Goal: Feedback & Contribution: Submit feedback/report problem

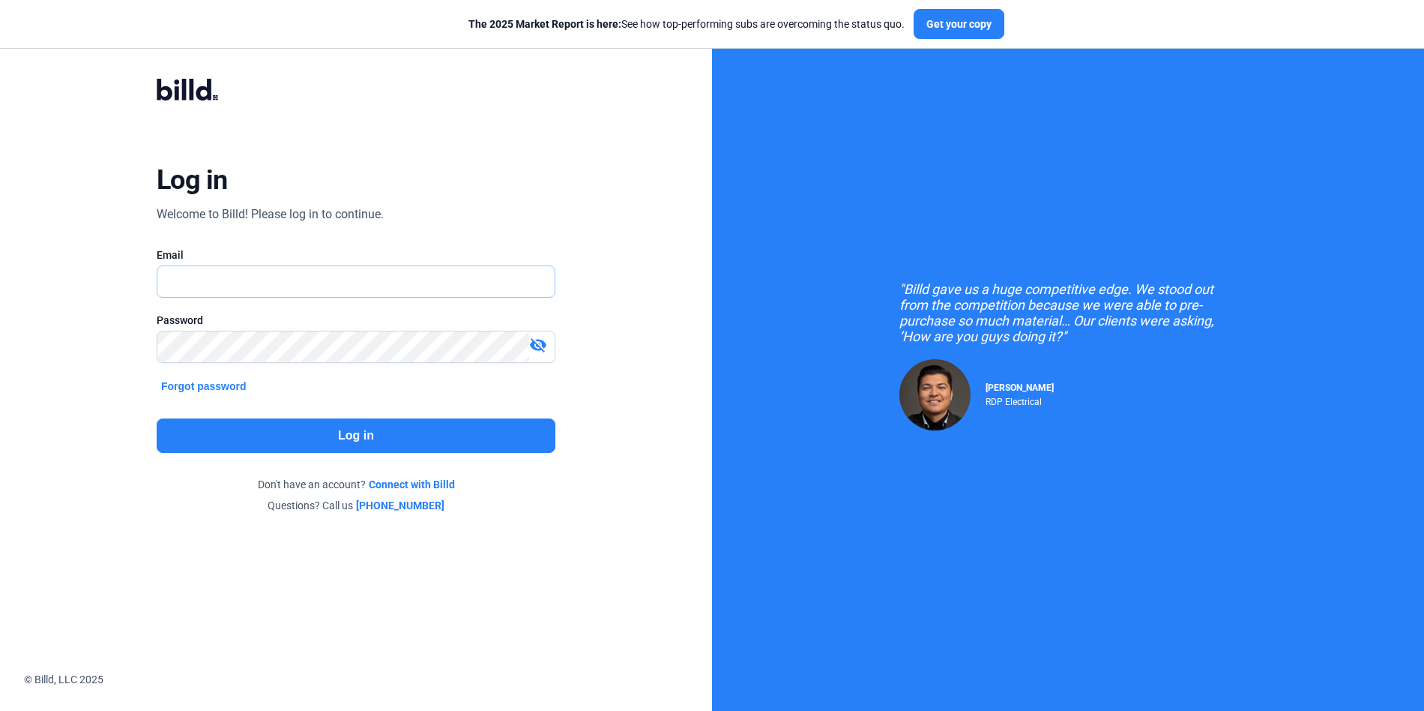
type input "[PERSON_NAME][EMAIL_ADDRESS][DOMAIN_NAME]"
click at [371, 275] on input "[PERSON_NAME][EMAIL_ADDRESS][DOMAIN_NAME]" at bounding box center [347, 281] width 381 height 31
click at [376, 441] on button "Log in" at bounding box center [356, 435] width 399 height 34
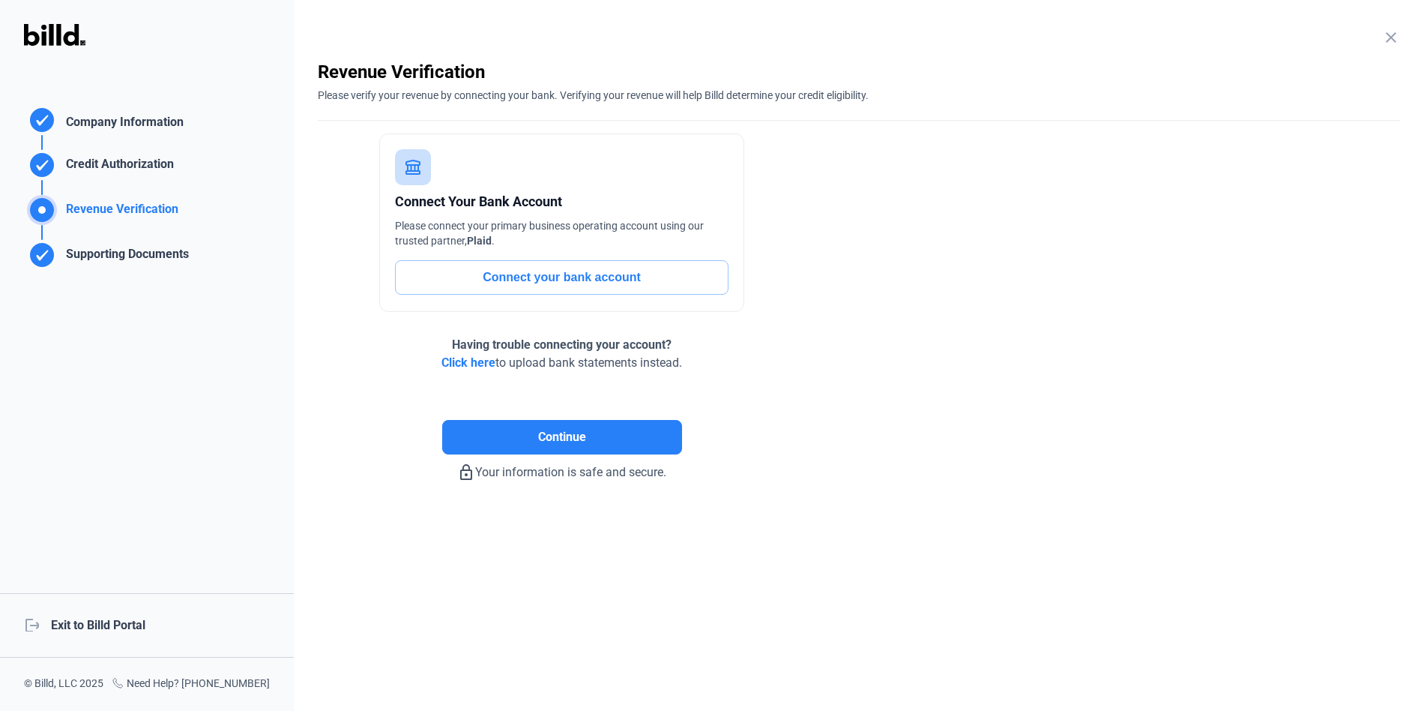
click at [131, 620] on div "logout Exit to Billd Portal" at bounding box center [147, 625] width 294 height 64
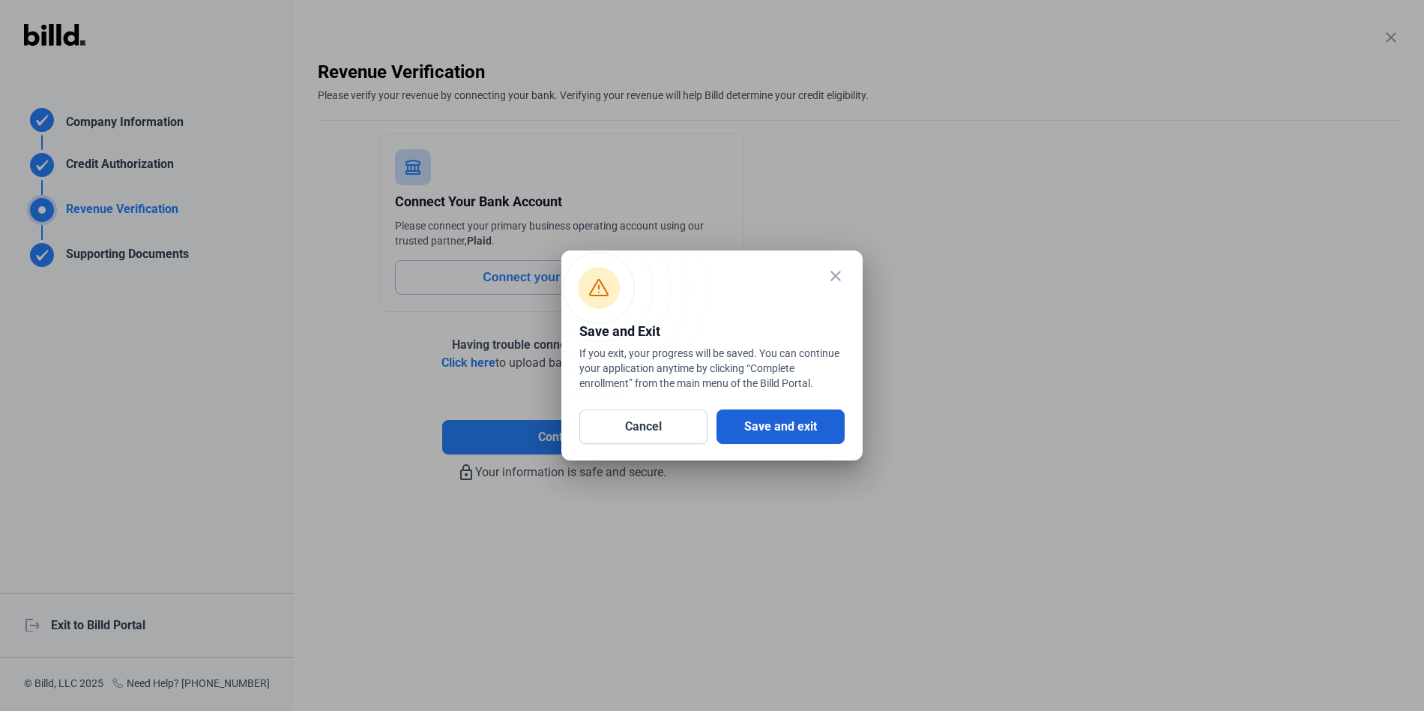
click at [807, 426] on button "Save and exit" at bounding box center [781, 426] width 128 height 34
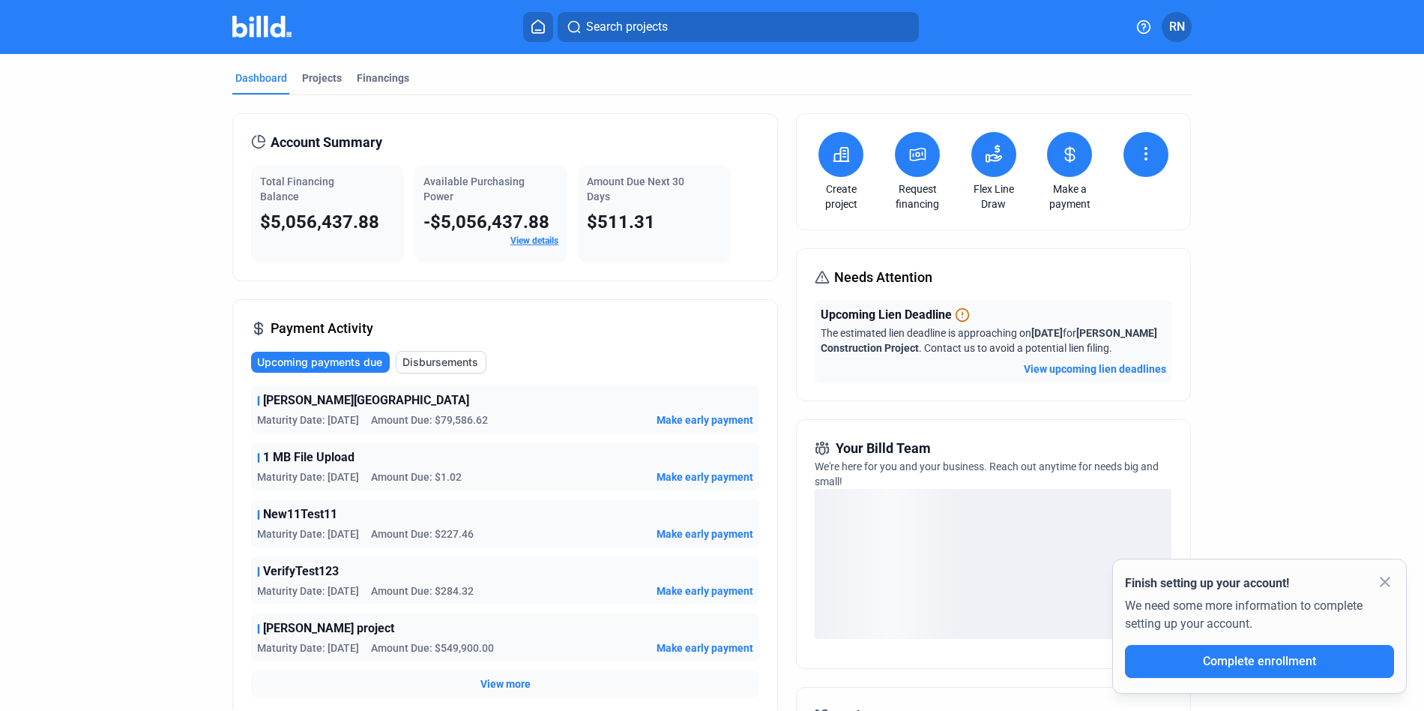
click at [1148, 31] on icon at bounding box center [1144, 26] width 13 height 13
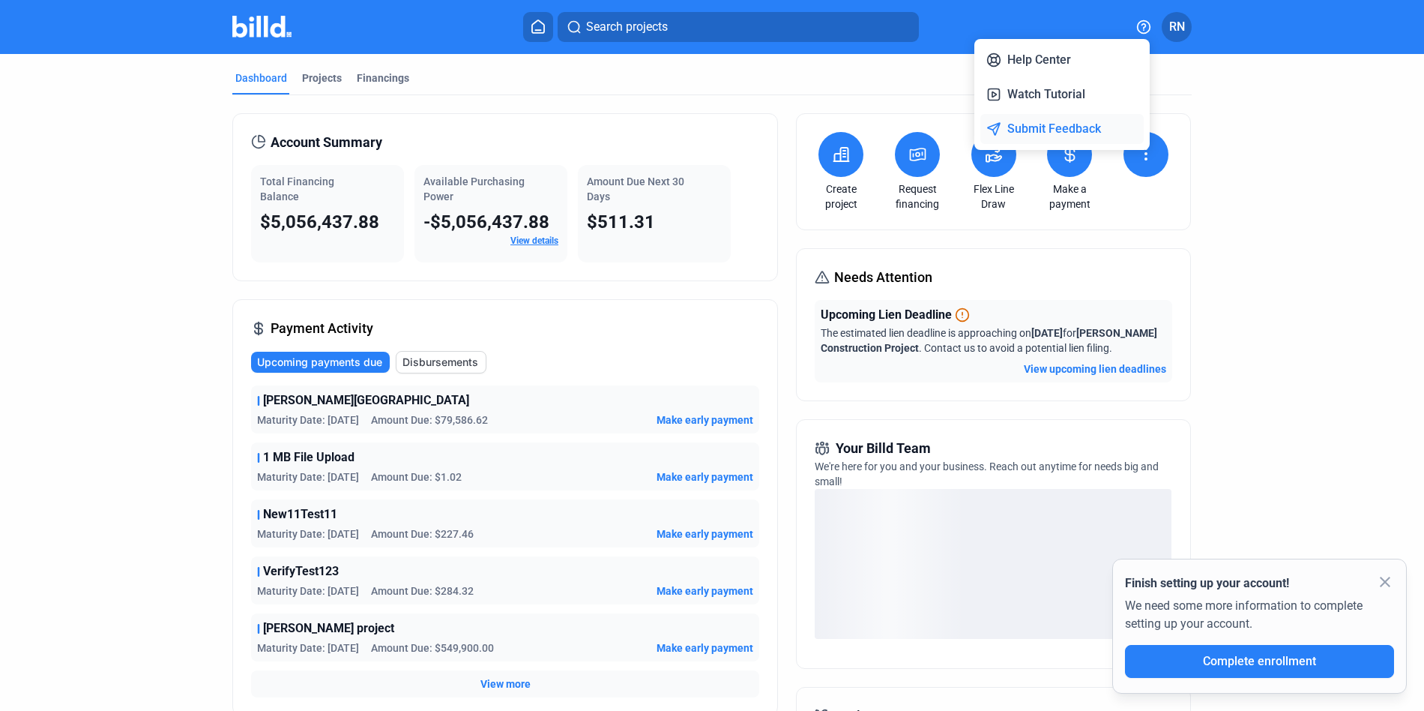
click at [1056, 127] on button "Submit Feedback" at bounding box center [1061, 129] width 163 height 30
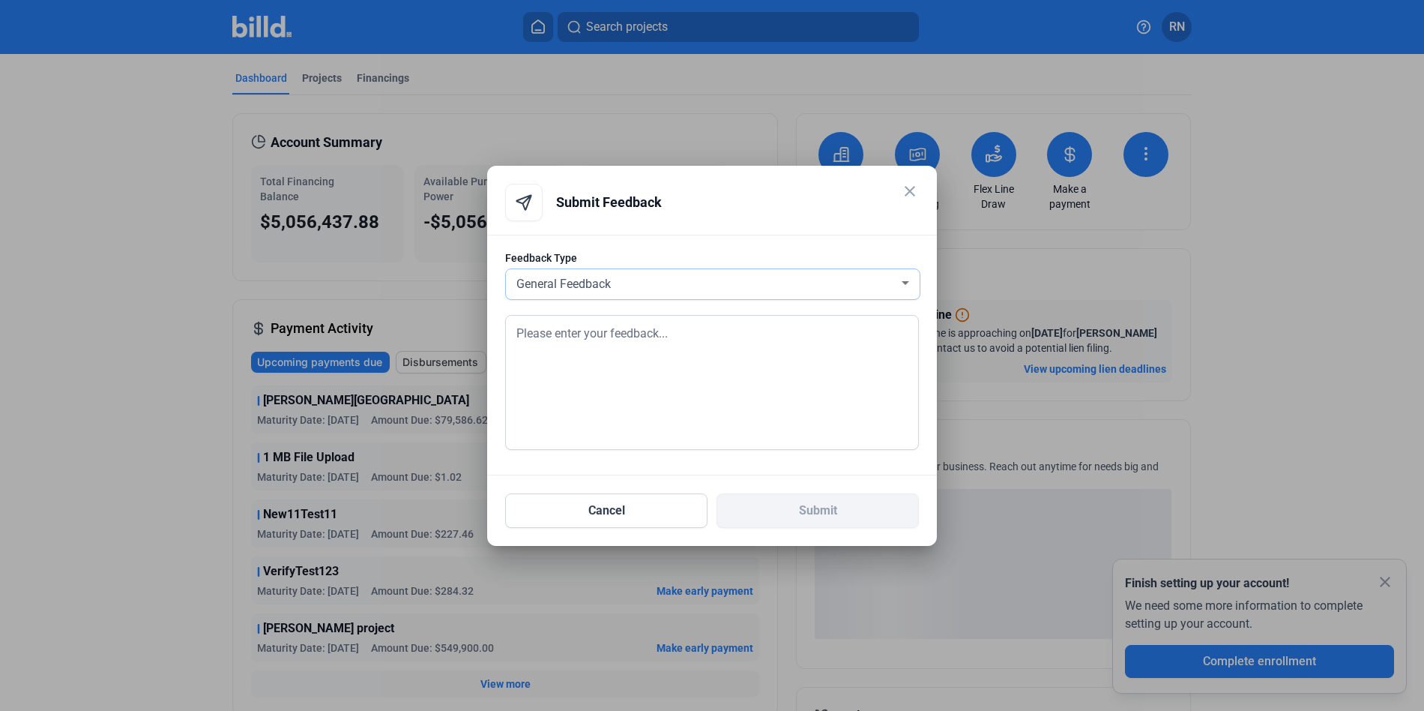
click at [691, 295] on div "General Feedback" at bounding box center [712, 284] width 399 height 30
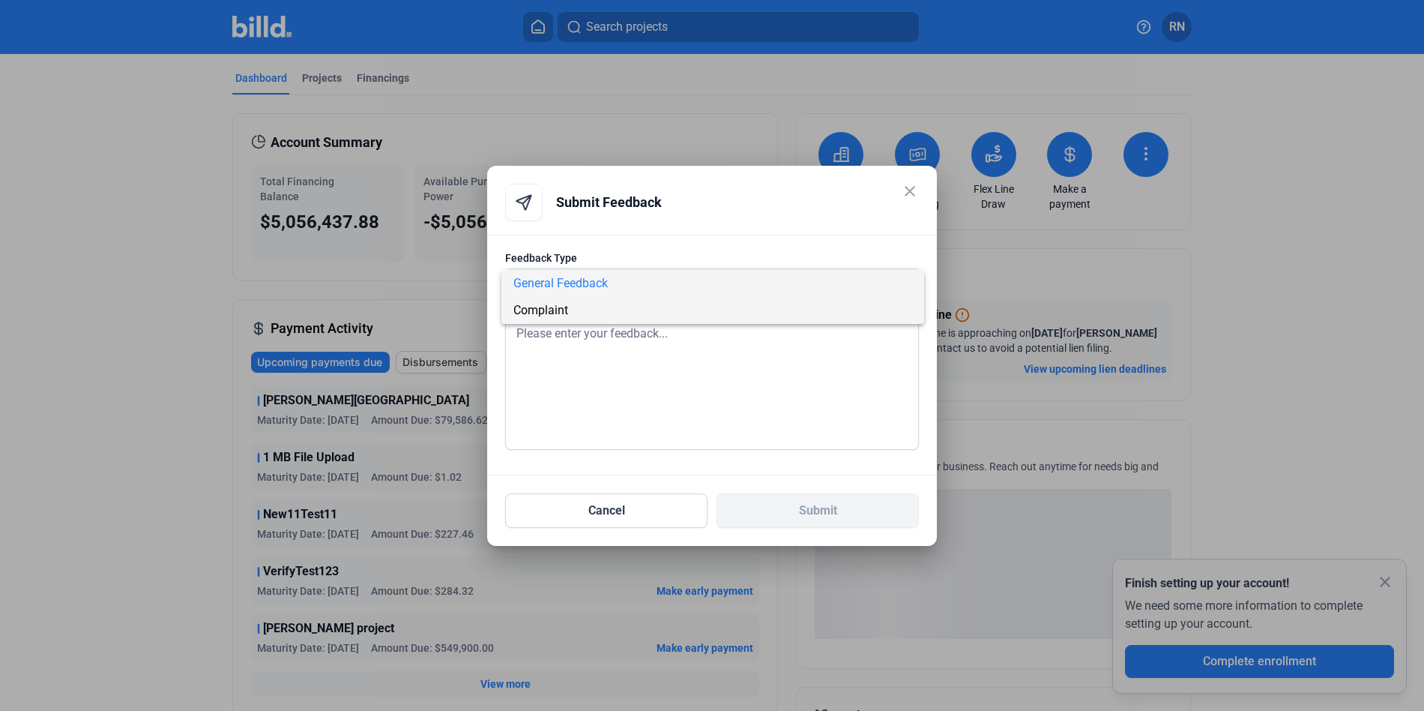
click at [691, 309] on span "Complaint" at bounding box center [712, 310] width 399 height 27
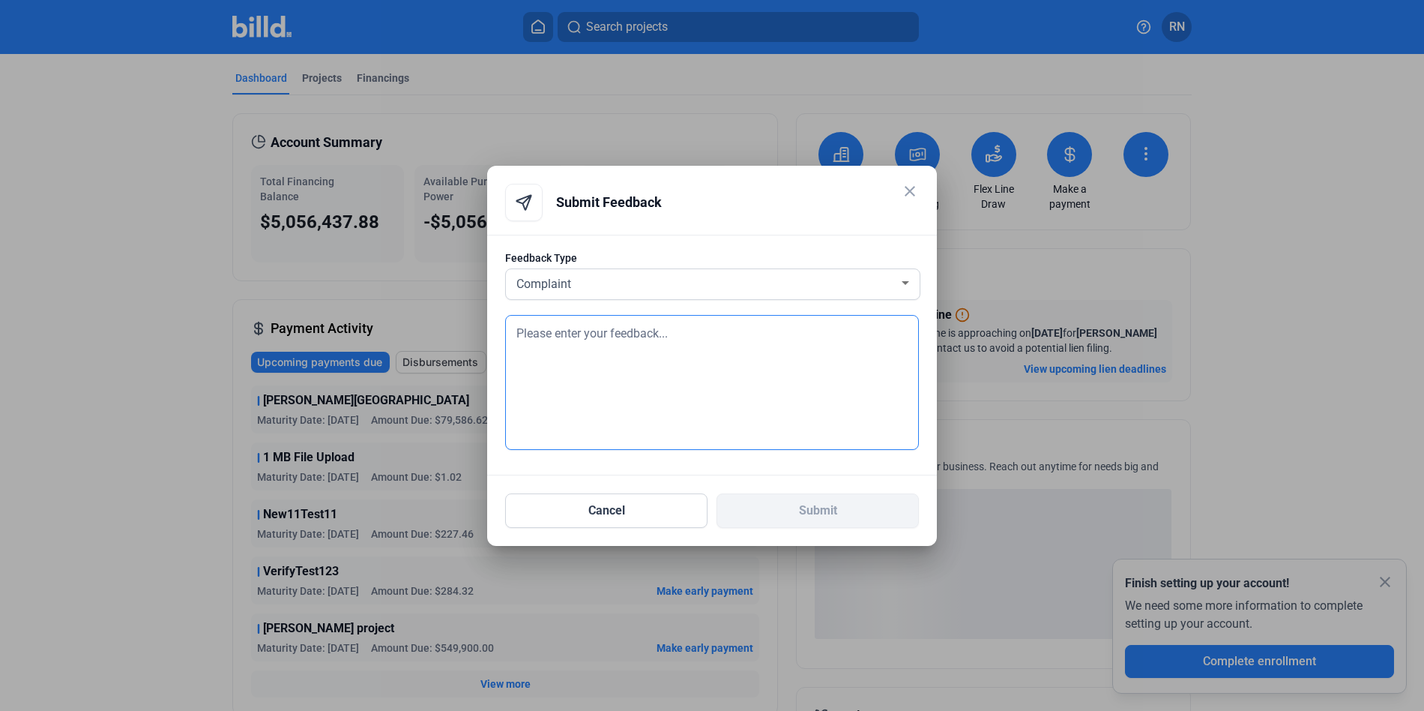
click at [691, 333] on textarea at bounding box center [712, 382] width 414 height 135
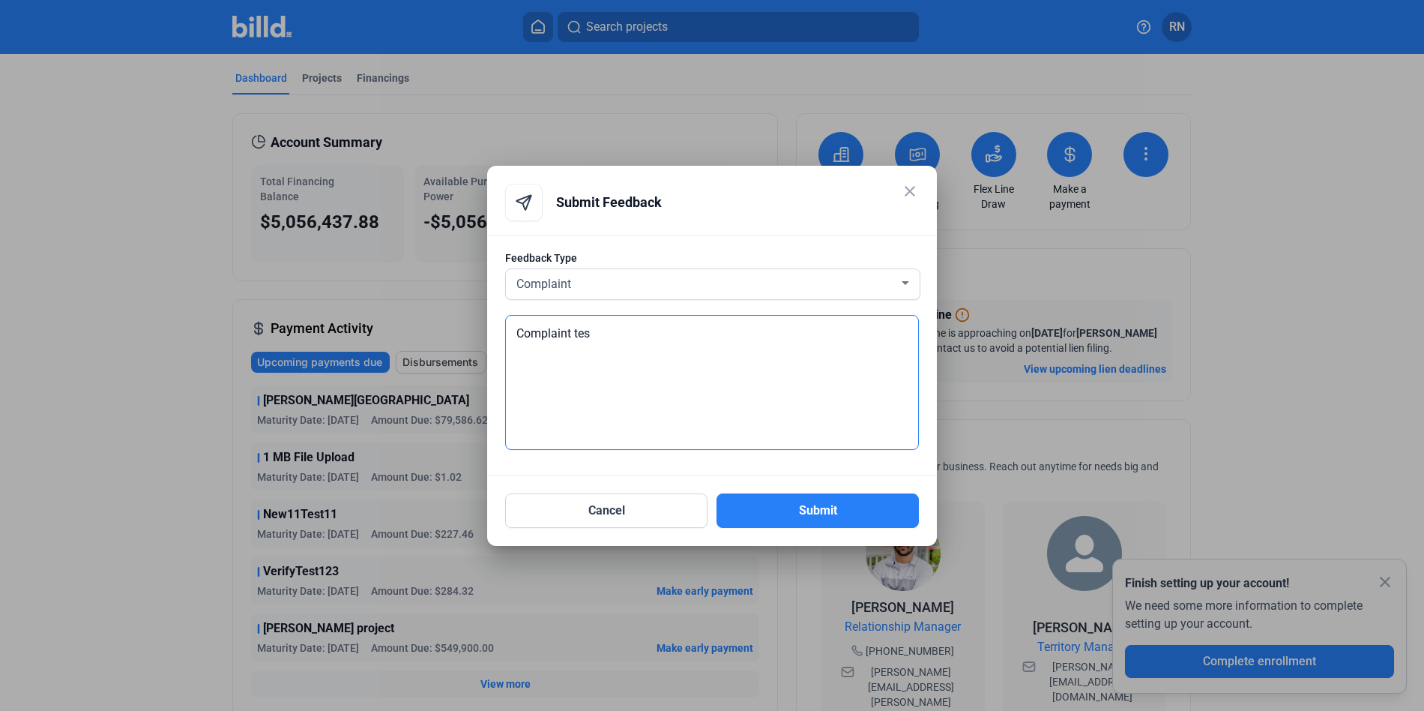
type textarea "Complaint test"
click at [799, 503] on button "Submit" at bounding box center [818, 510] width 202 height 34
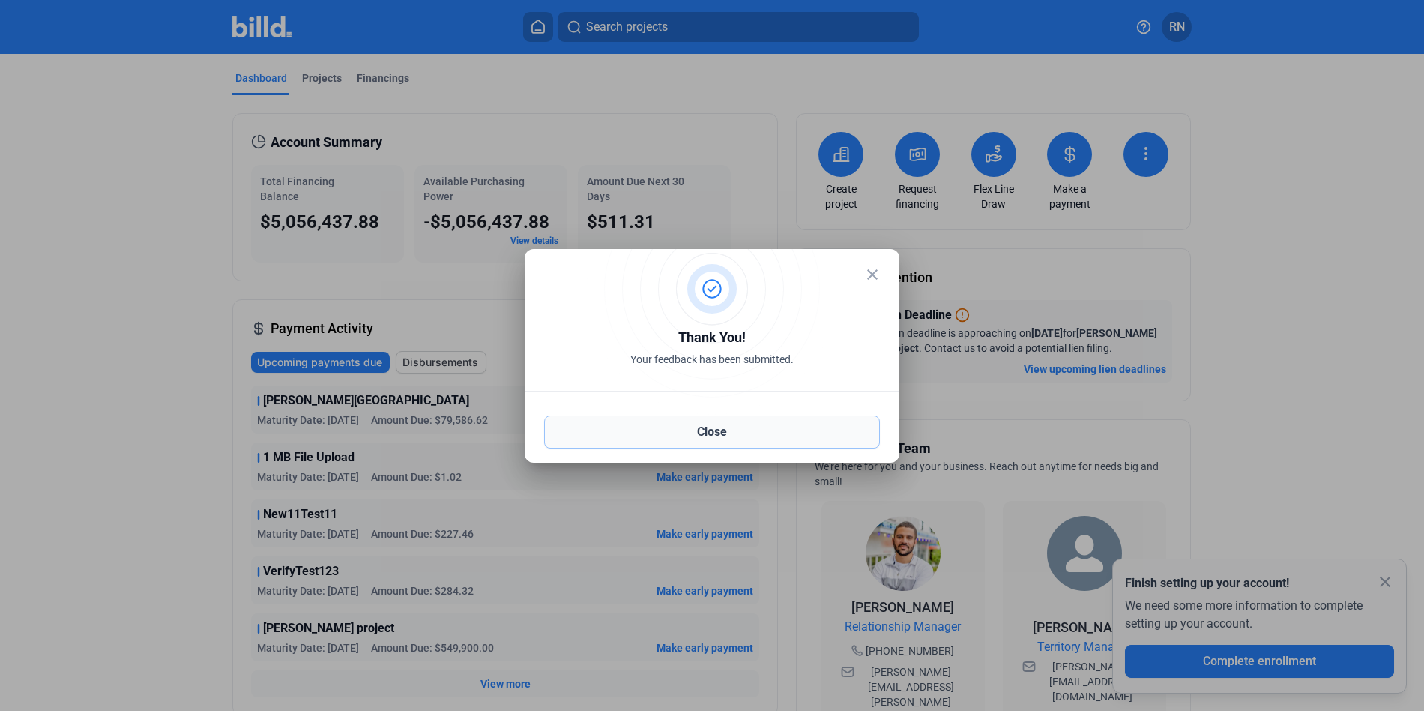
click at [748, 444] on button "Close" at bounding box center [712, 431] width 336 height 33
